Goal: Task Accomplishment & Management: Manage account settings

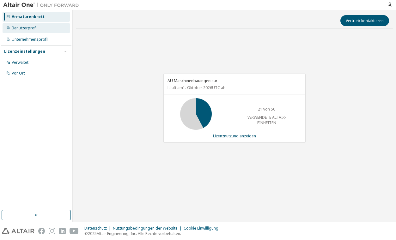
click at [24, 28] on font "Benutzerprofil" at bounding box center [25, 27] width 26 height 5
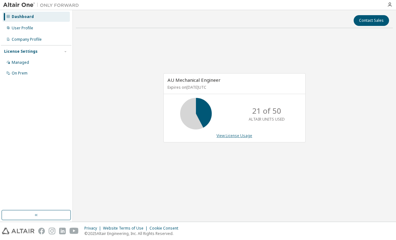
click at [230, 136] on link "View License Usage" at bounding box center [235, 135] width 36 height 5
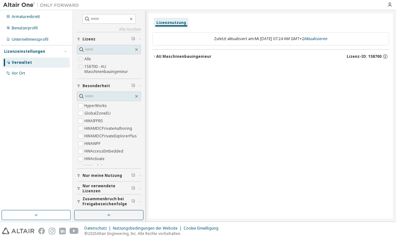
click at [157, 56] on font "AU Maschinenbauingenieur" at bounding box center [183, 56] width 55 height 5
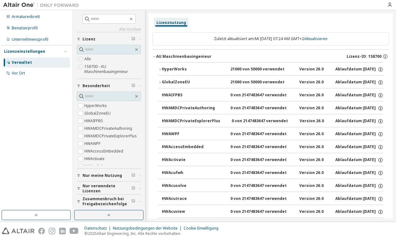
click at [162, 67] on font "HyperWorks" at bounding box center [174, 68] width 25 height 5
